Goal: Information Seeking & Learning: Learn about a topic

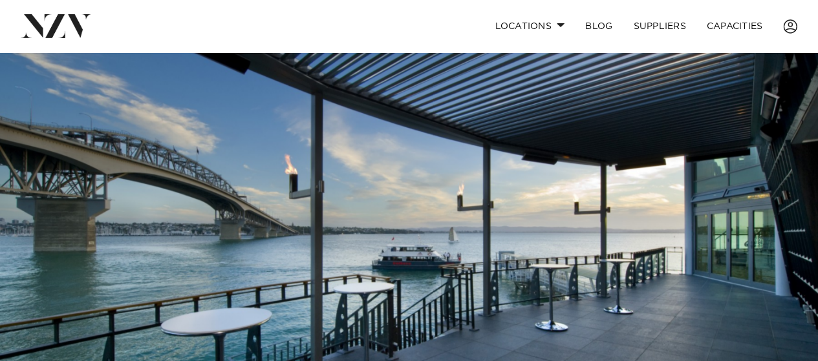
click at [270, 188] on img at bounding box center [409, 243] width 818 height 383
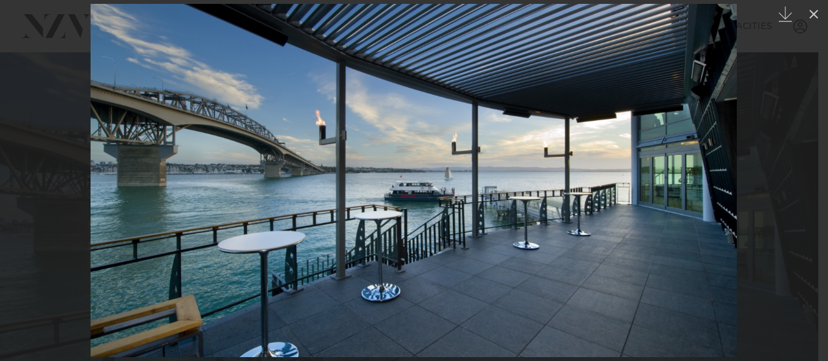
click at [551, 188] on img at bounding box center [414, 181] width 646 height 354
click at [253, 153] on img at bounding box center [414, 181] width 646 height 354
click at [817, 15] on icon at bounding box center [814, 14] width 16 height 16
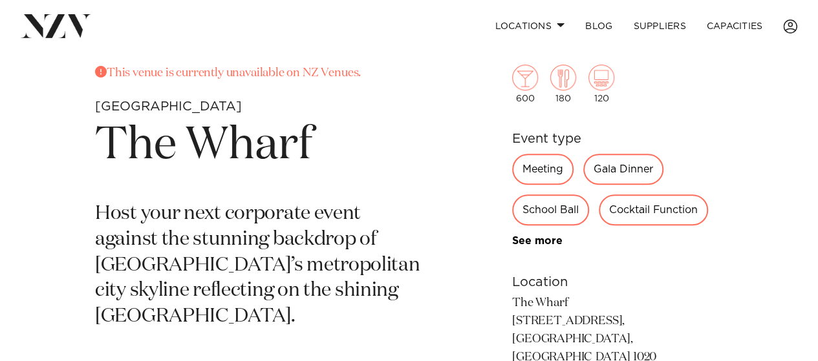
scroll to position [453, 0]
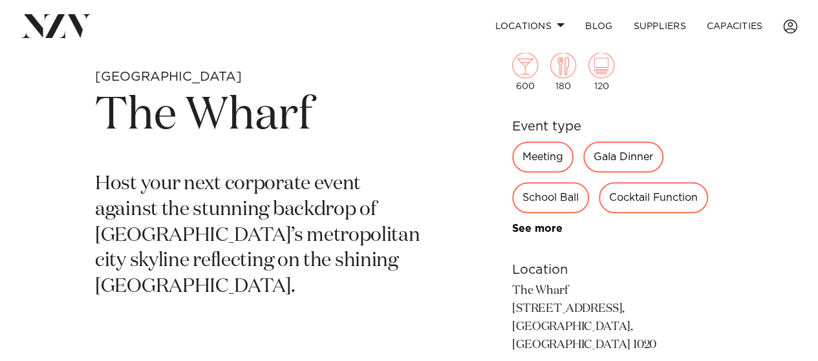
click at [165, 221] on p "Host your next corporate event against the stunning backdrop of [GEOGRAPHIC_DAT…" at bounding box center [257, 236] width 325 height 129
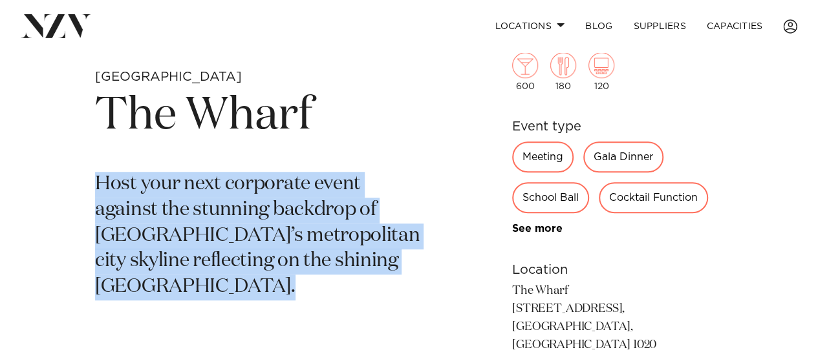
click at [165, 221] on p "Host your next corporate event against the stunning backdrop of [GEOGRAPHIC_DAT…" at bounding box center [257, 236] width 325 height 129
click at [157, 233] on p "Host your next corporate event against the stunning backdrop of [GEOGRAPHIC_DAT…" at bounding box center [257, 236] width 325 height 129
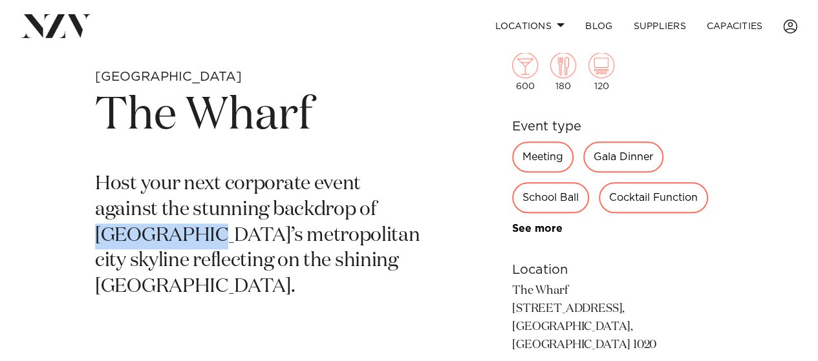
click at [157, 233] on p "Host your next corporate event against the stunning backdrop of [GEOGRAPHIC_DAT…" at bounding box center [257, 236] width 325 height 129
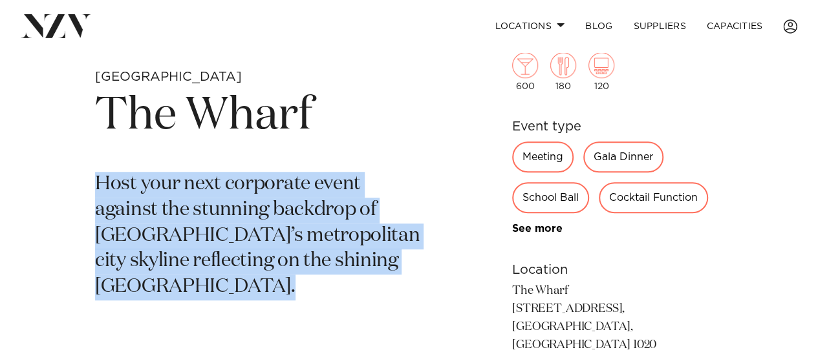
click at [157, 233] on p "Host your next corporate event against the stunning backdrop of [GEOGRAPHIC_DAT…" at bounding box center [257, 236] width 325 height 129
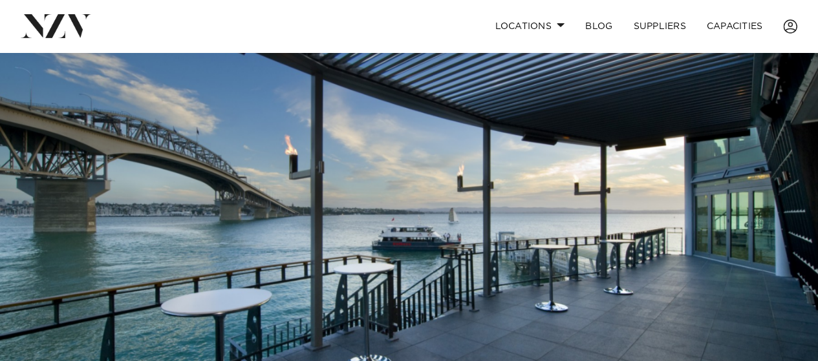
scroll to position [0, 0]
